Goal: Task Accomplishment & Management: Complete application form

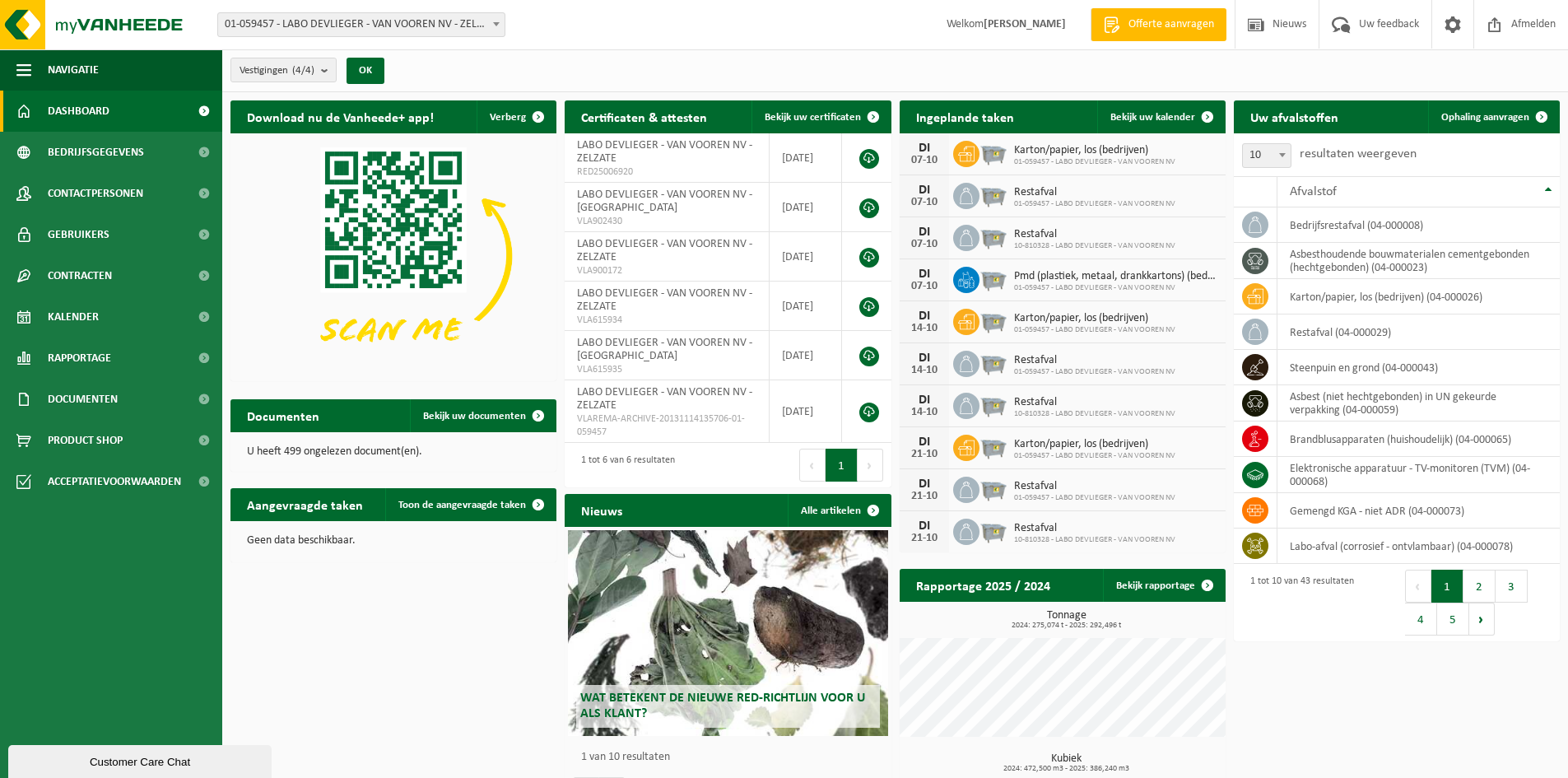
click at [1185, 38] on link "Offerte aanvragen" at bounding box center [1158, 24] width 135 height 33
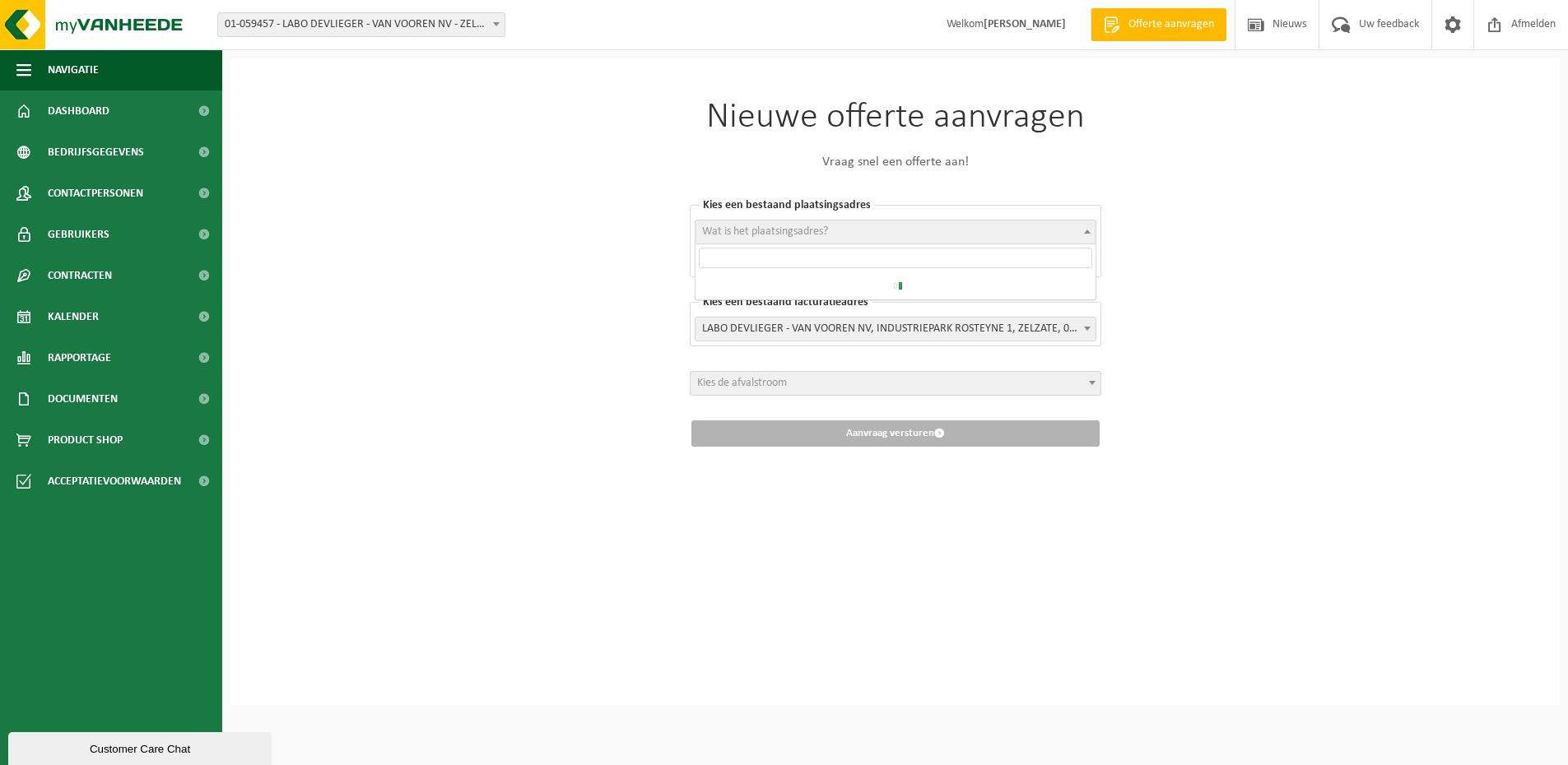
click at [906, 224] on span "Wat is het plaatsingsadres?" at bounding box center [895, 232] width 400 height 23
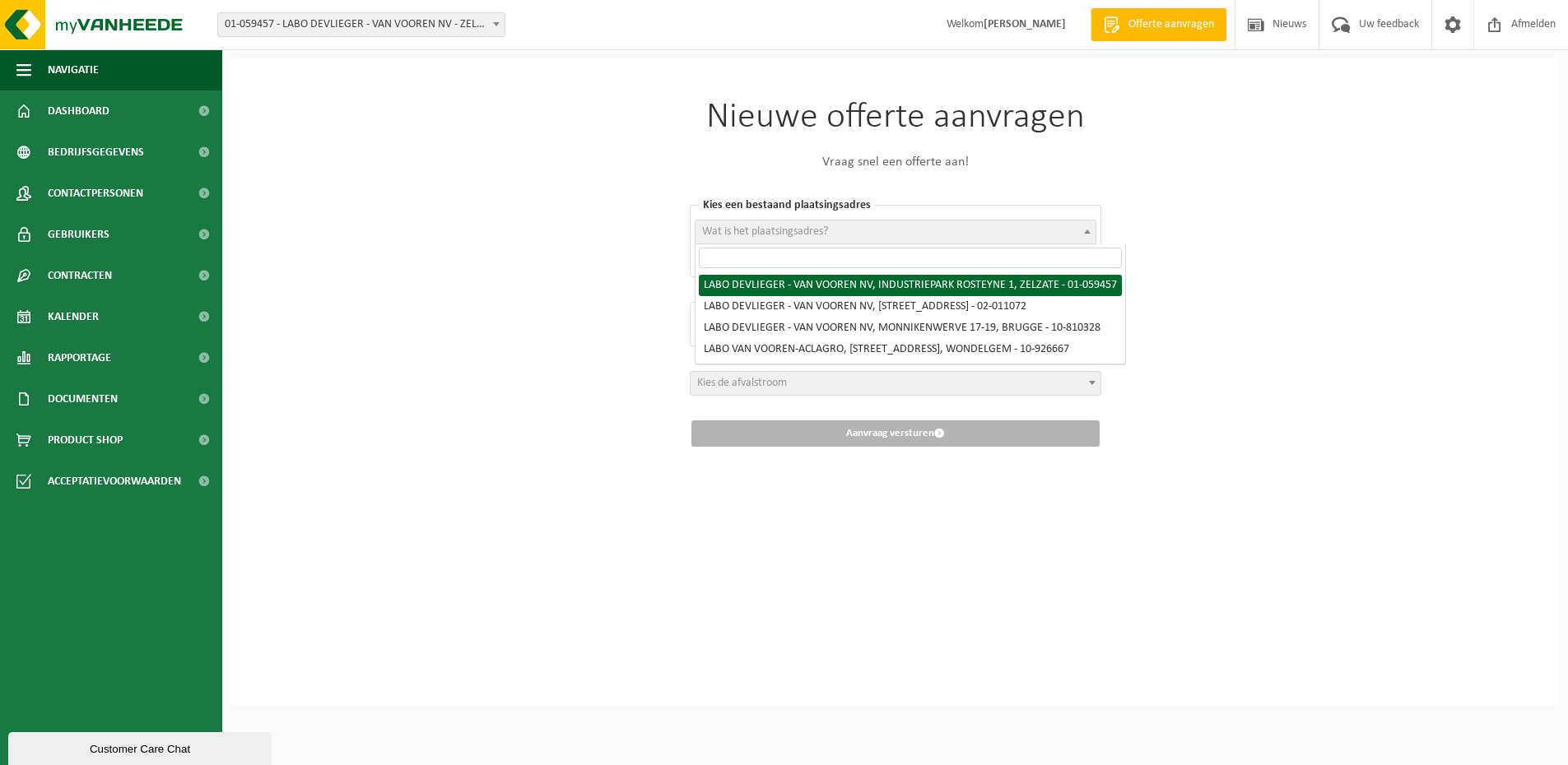
select select "383"
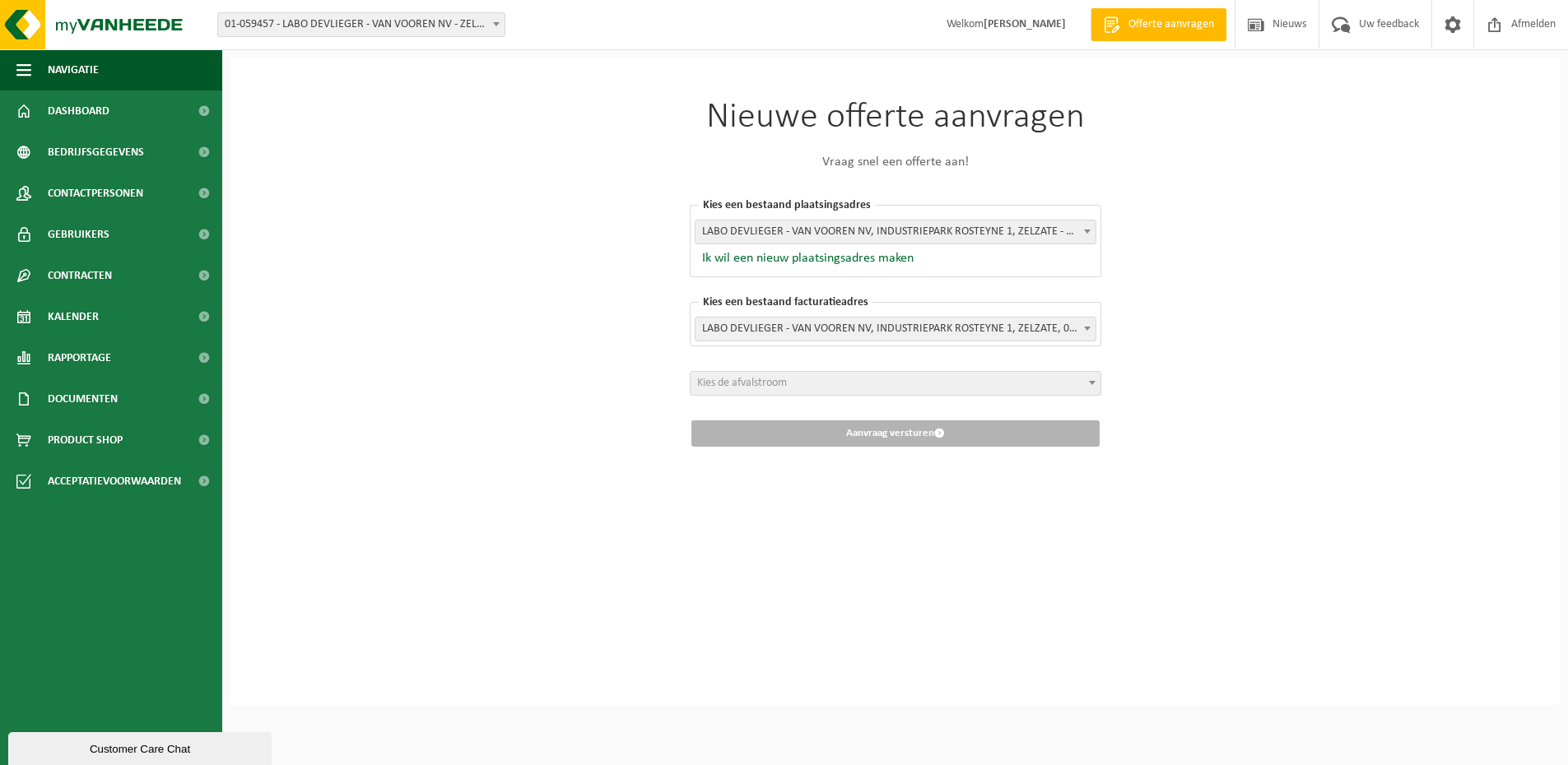
click at [877, 386] on span "Kies de afvalstroom" at bounding box center [895, 383] width 410 height 23
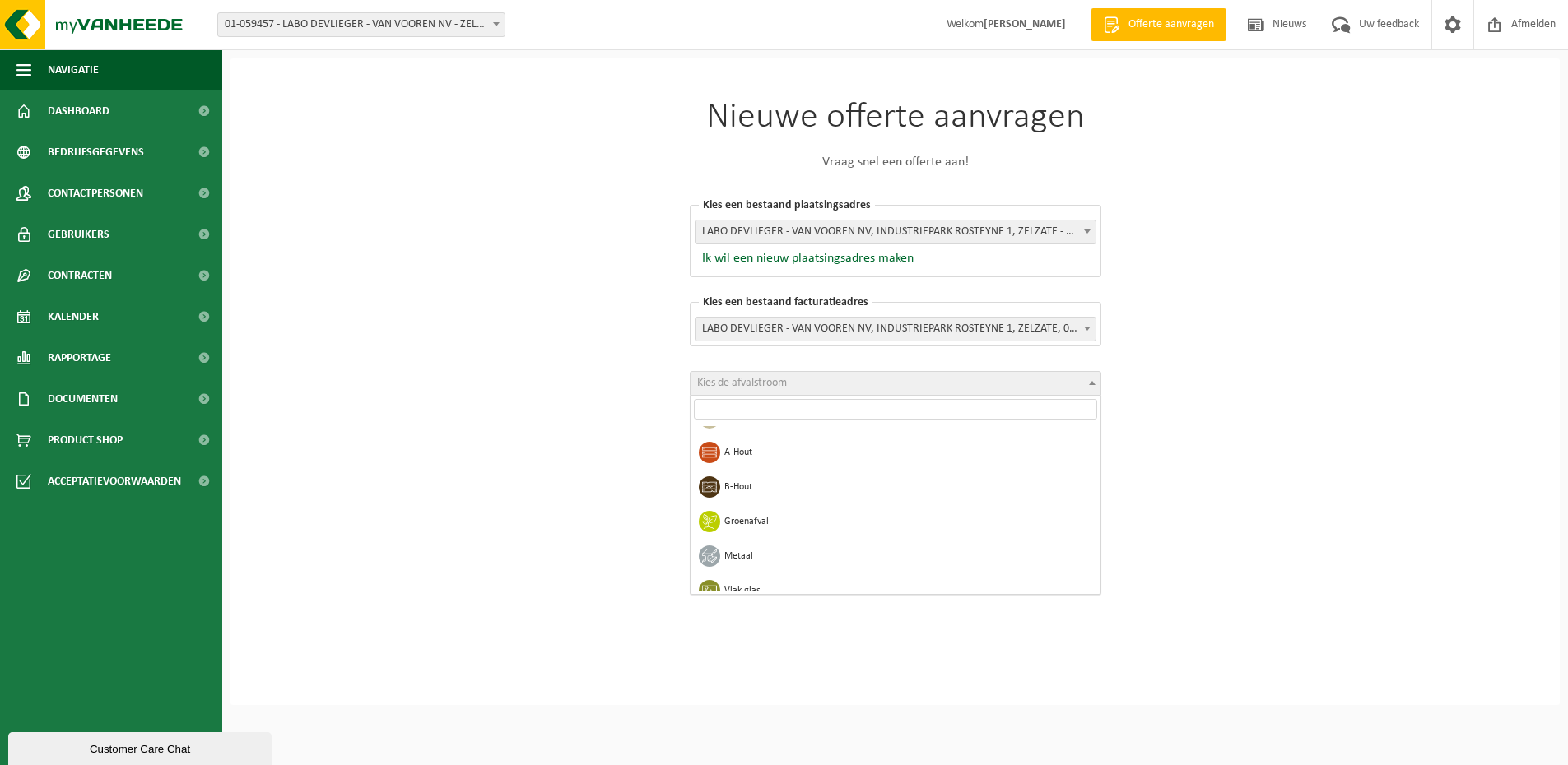
scroll to position [205, 0]
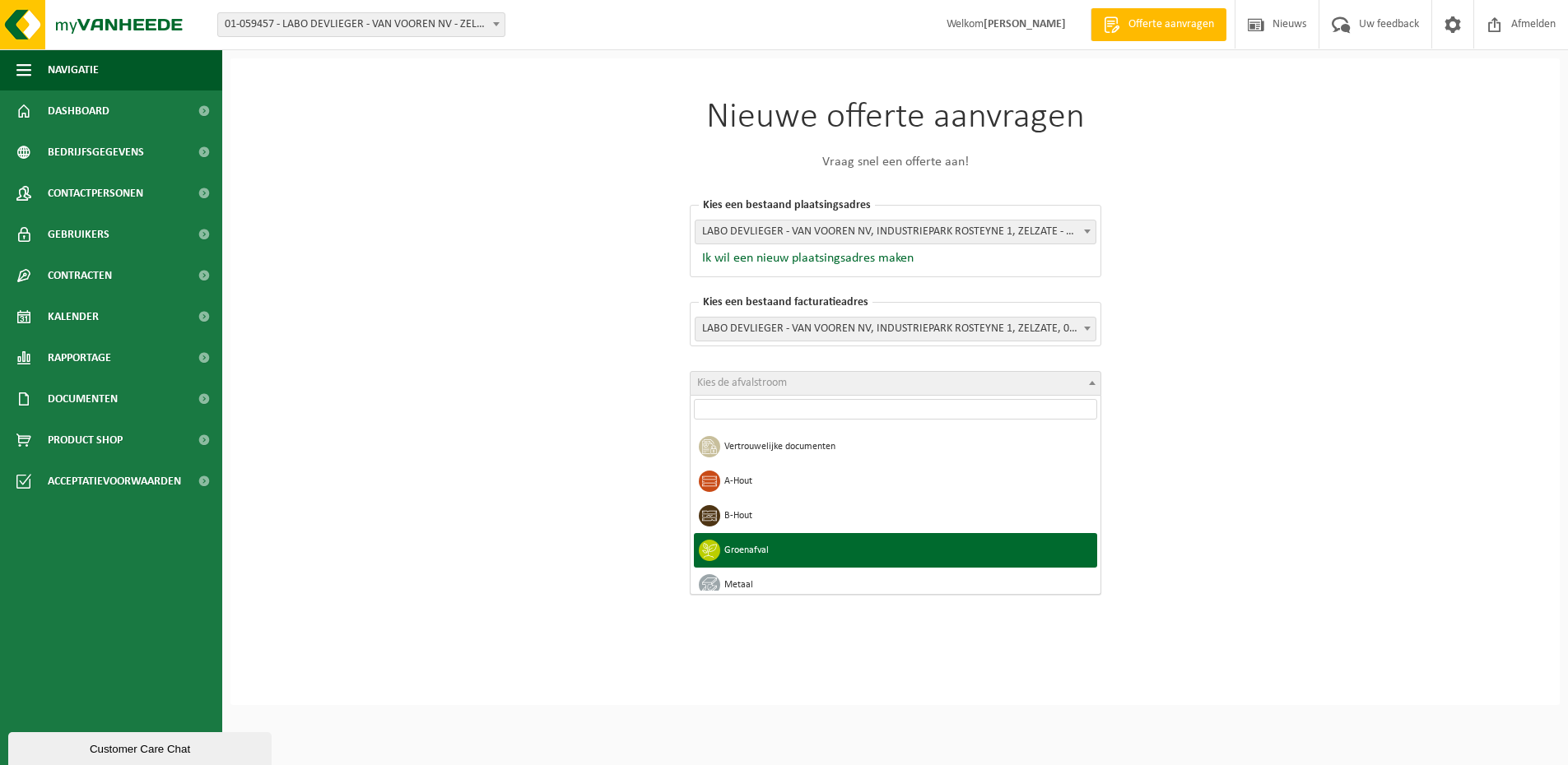
select select "8"
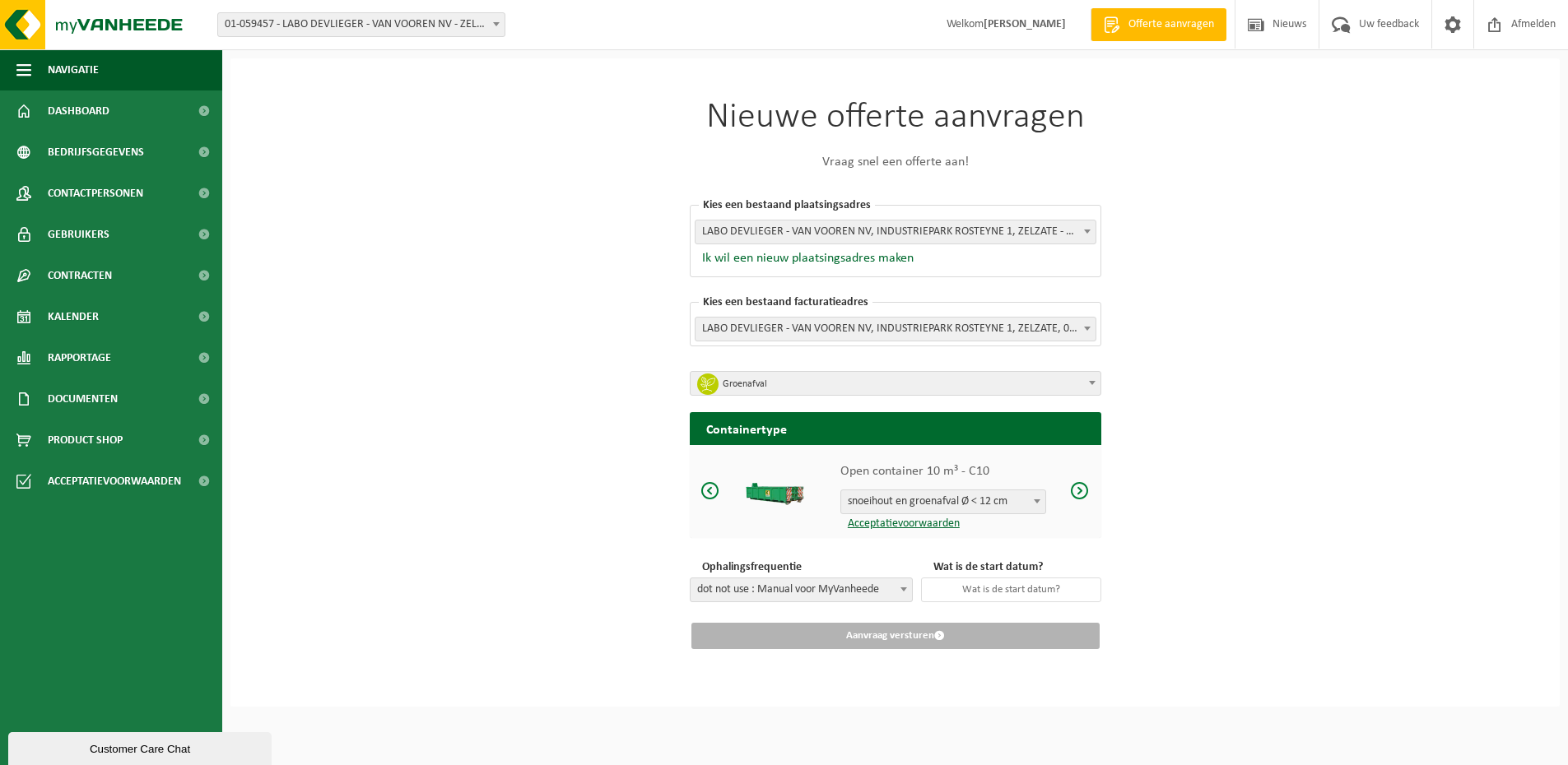
click at [875, 385] on span "Groenafval" at bounding box center [902, 384] width 357 height 23
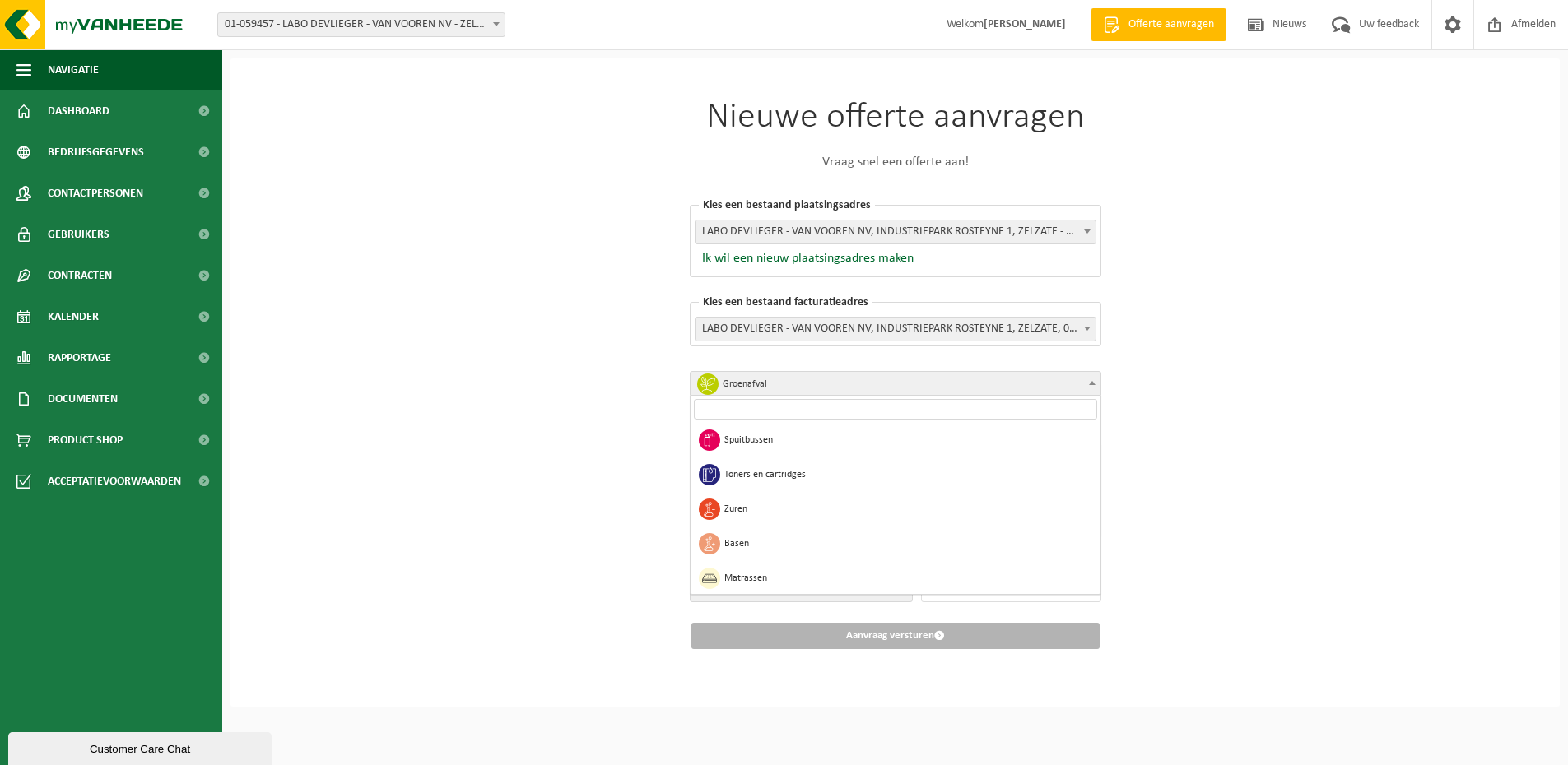
scroll to position [1356, 0]
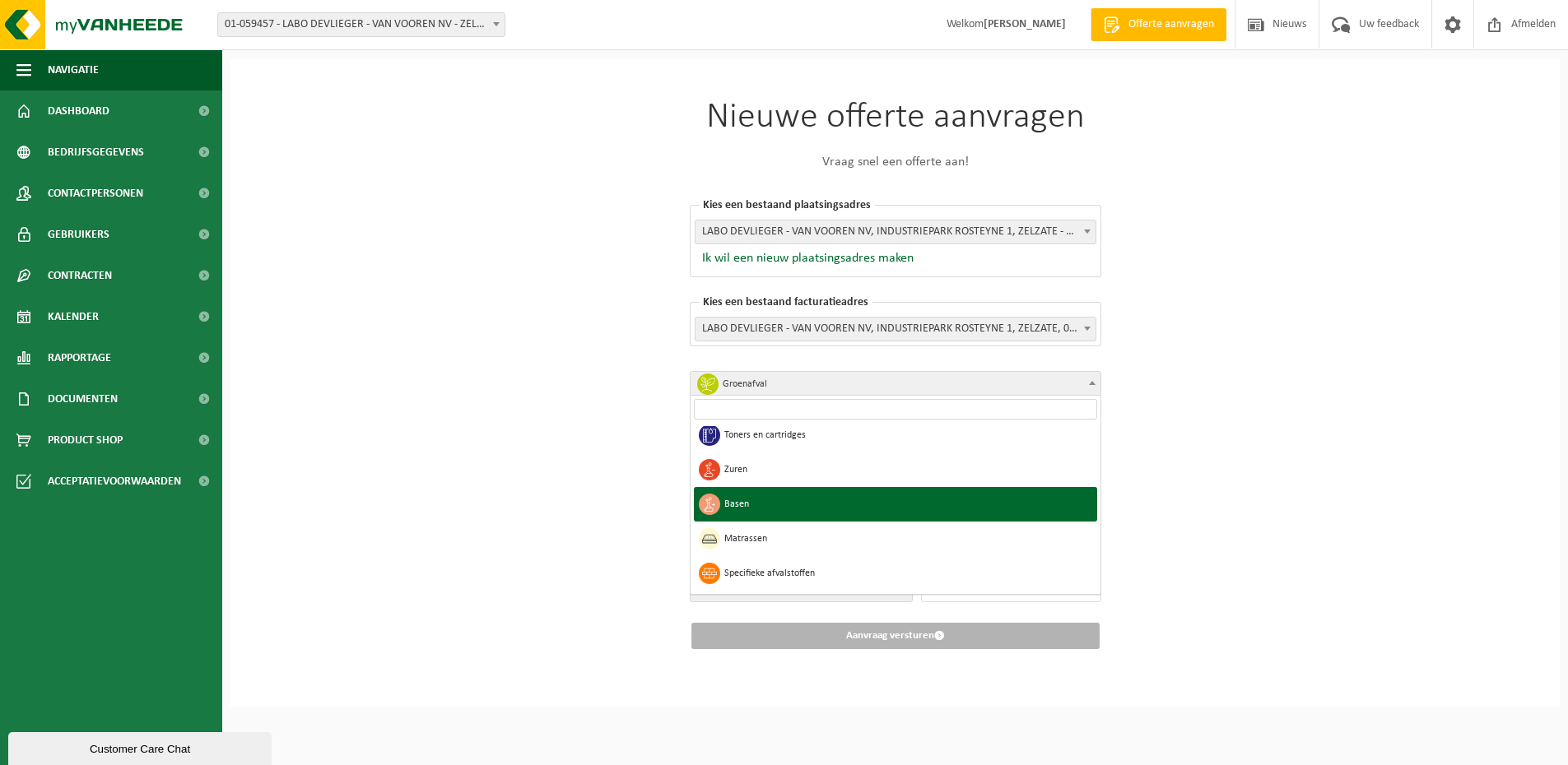
click at [1314, 498] on div "Nieuwe offerte aanvragen Vraag snel een offerte aan! Kies een bestaand plaatsin…" at bounding box center [895, 383] width 1330 height 648
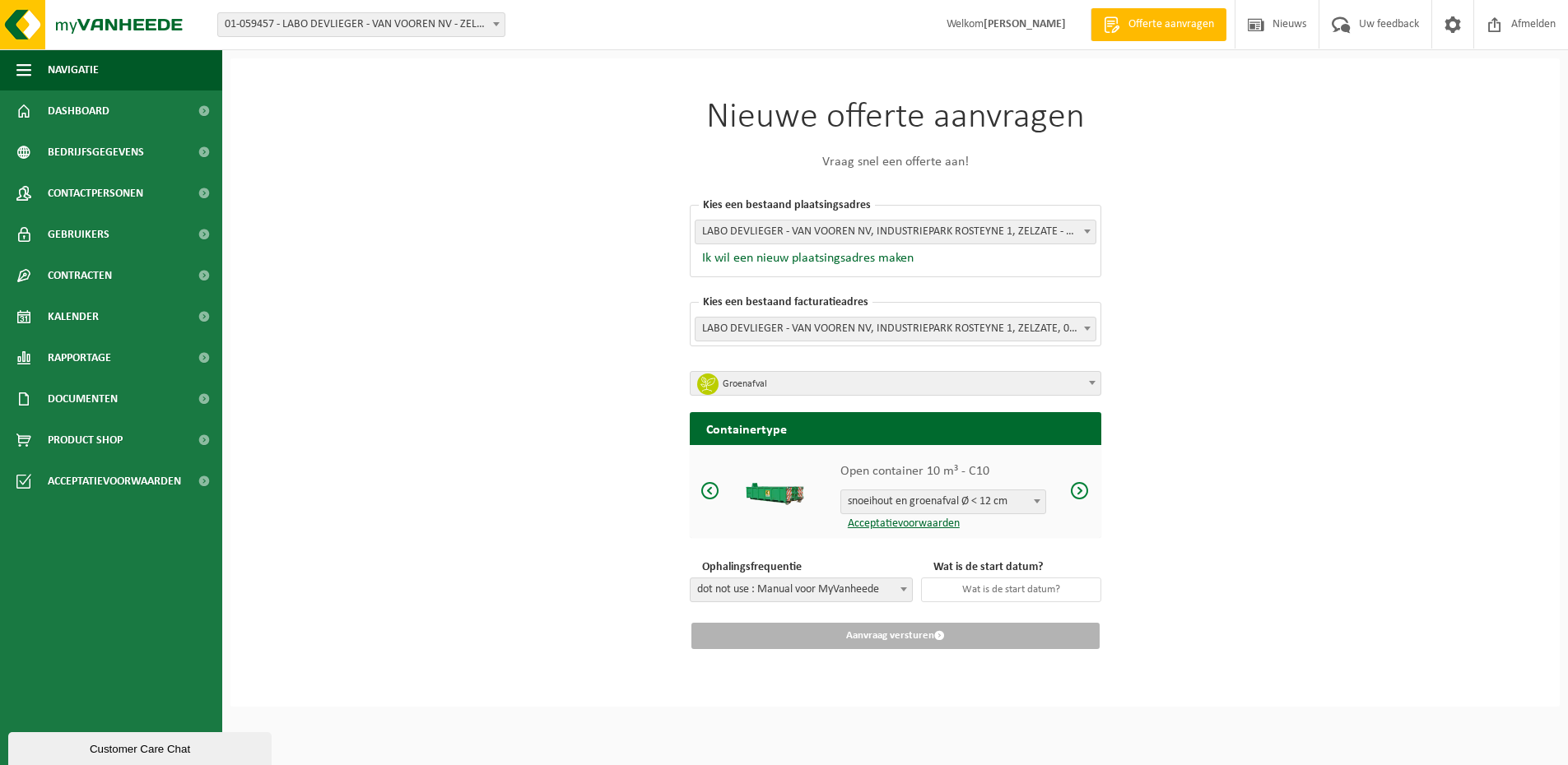
click at [1090, 378] on span at bounding box center [1092, 382] width 17 height 21
click at [1393, 263] on div "Nieuwe offerte aanvragen Vraag snel een offerte aan! Kies een bestaand plaatsin…" at bounding box center [895, 383] width 1330 height 648
